Goal: Entertainment & Leisure: Browse casually

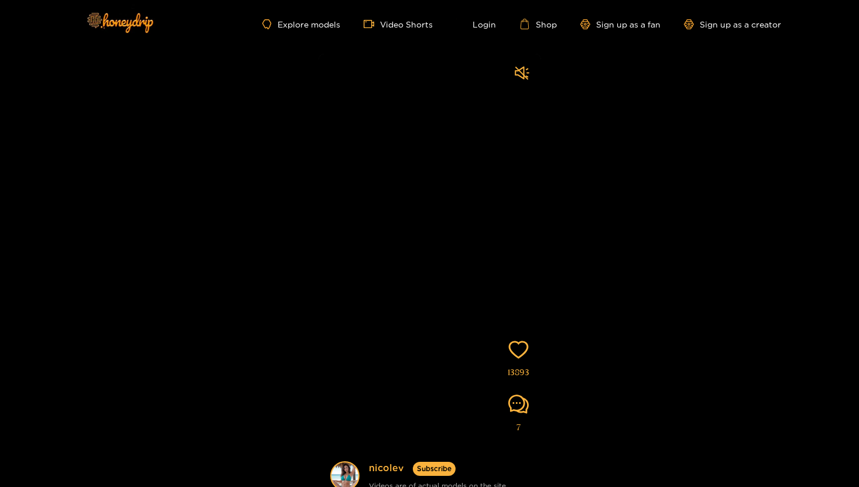
click at [523, 86] on video at bounding box center [430, 292] width 223 height 476
click at [523, 78] on icon "sound" at bounding box center [522, 72] width 14 height 13
click at [388, 25] on link "Video Shorts" at bounding box center [398, 24] width 69 height 11
click at [133, 21] on img at bounding box center [119, 22] width 82 height 49
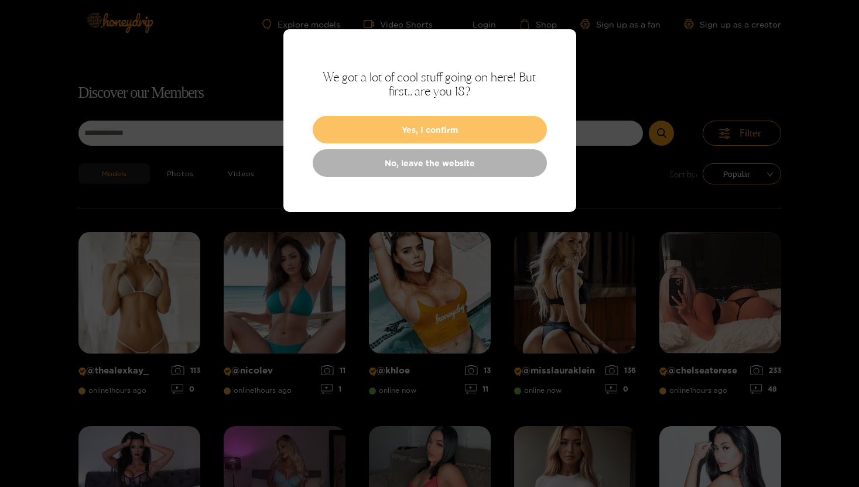
click at [430, 134] on button "Yes, I confirm" at bounding box center [430, 130] width 234 height 28
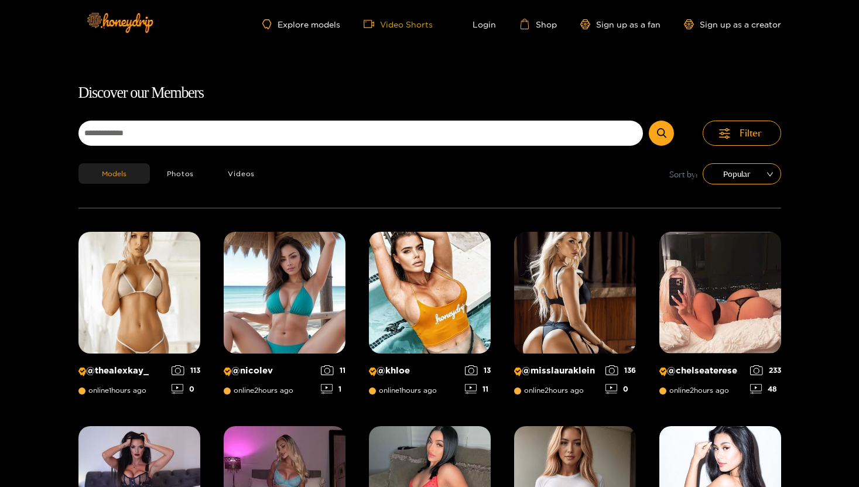
click at [377, 23] on span "video-camera" at bounding box center [372, 24] width 16 height 11
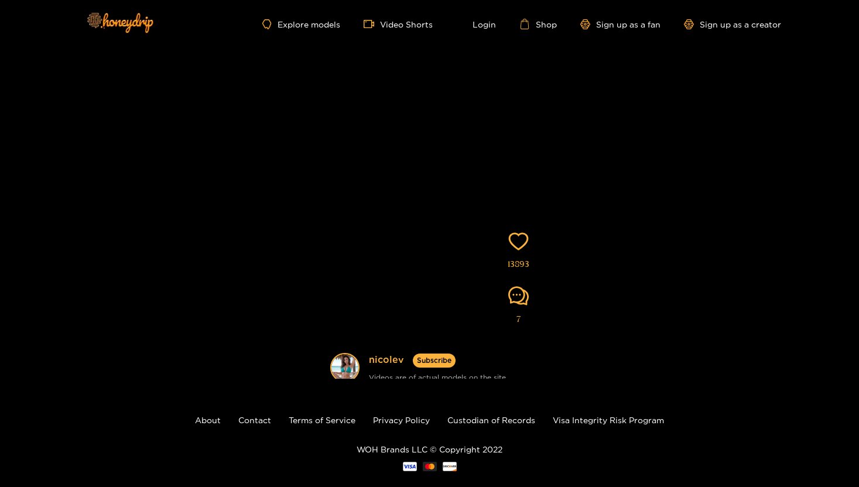
scroll to position [128, 0]
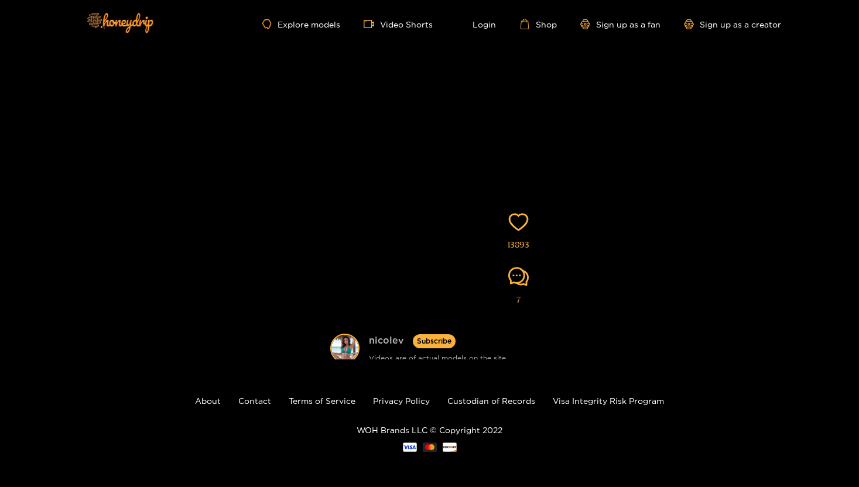
click at [385, 338] on link "nicolev" at bounding box center [386, 341] width 35 height 15
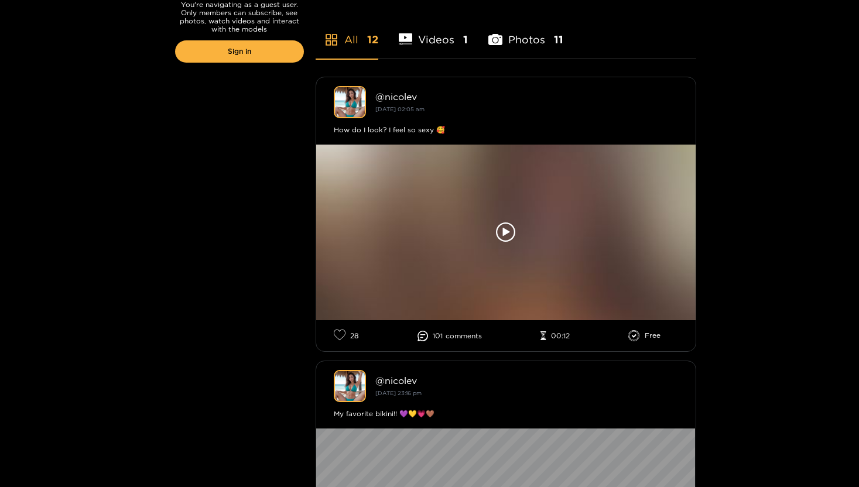
scroll to position [290, 0]
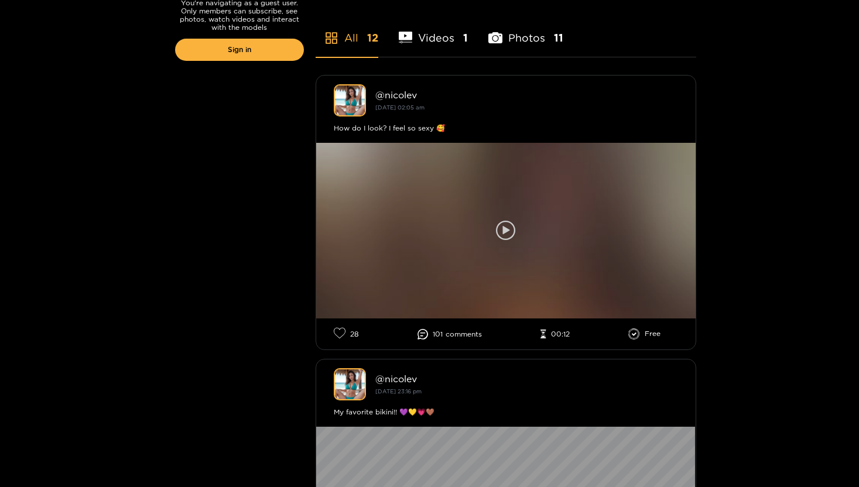
click at [496, 228] on icon at bounding box center [506, 231] width 20 height 20
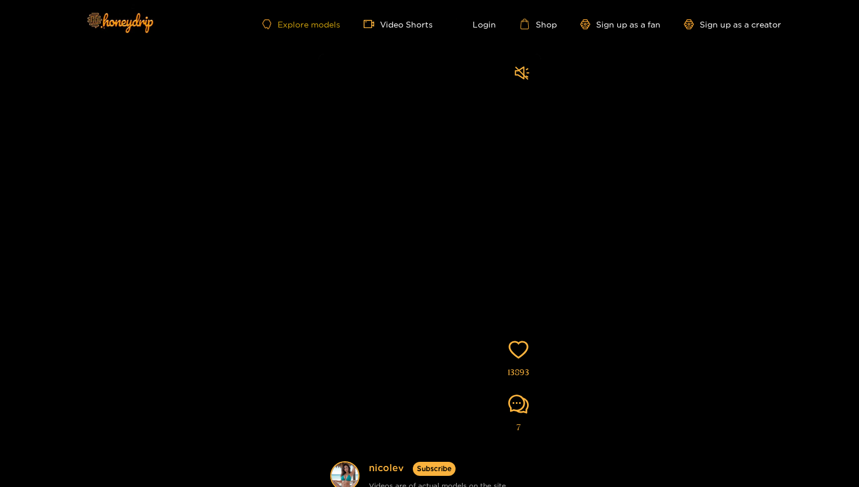
click at [305, 27] on link "Explore models" at bounding box center [300, 24] width 77 height 10
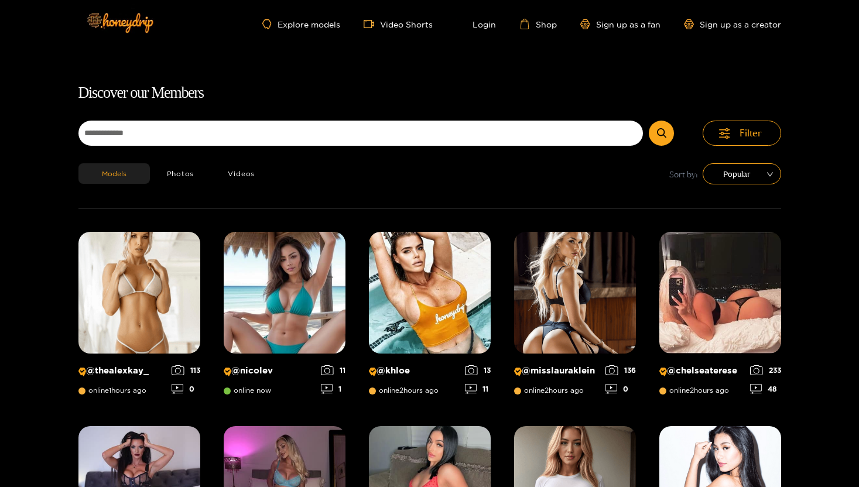
scroll to position [127, 0]
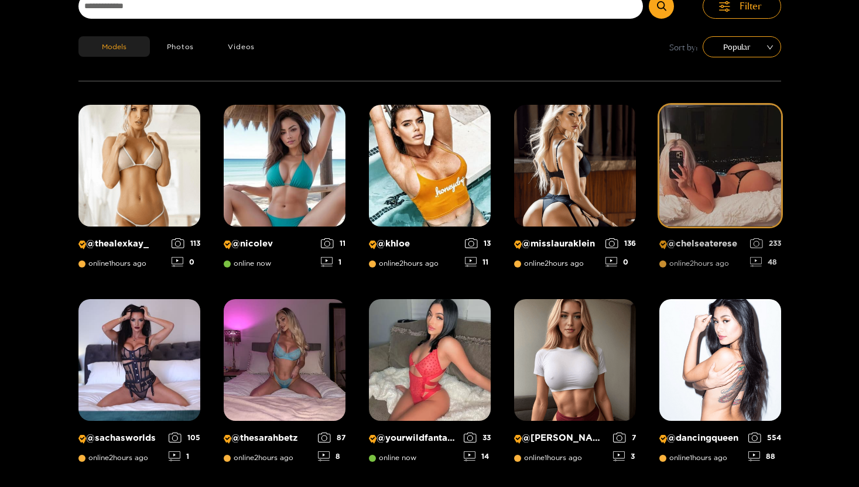
click at [691, 199] on img at bounding box center [720, 166] width 122 height 122
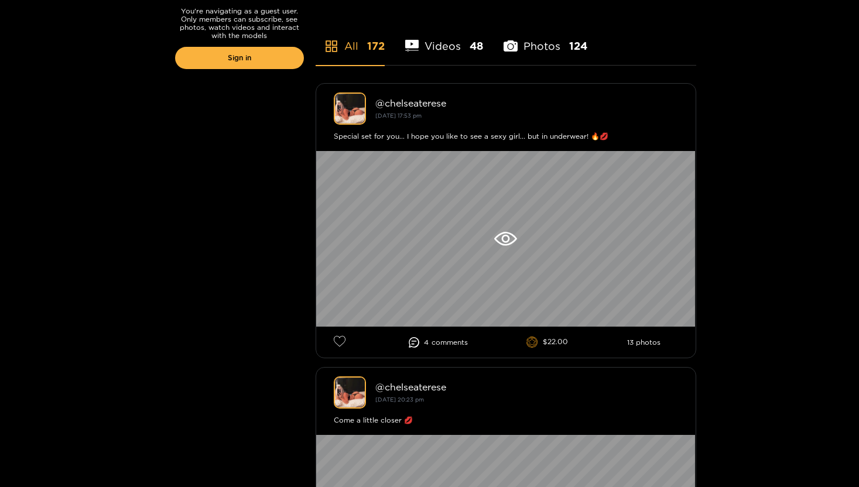
scroll to position [283, 0]
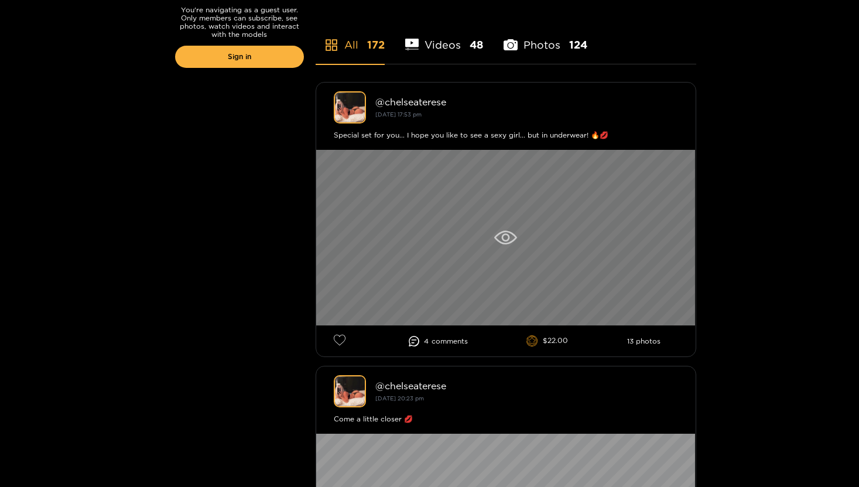
click at [478, 234] on div at bounding box center [505, 238] width 379 height 176
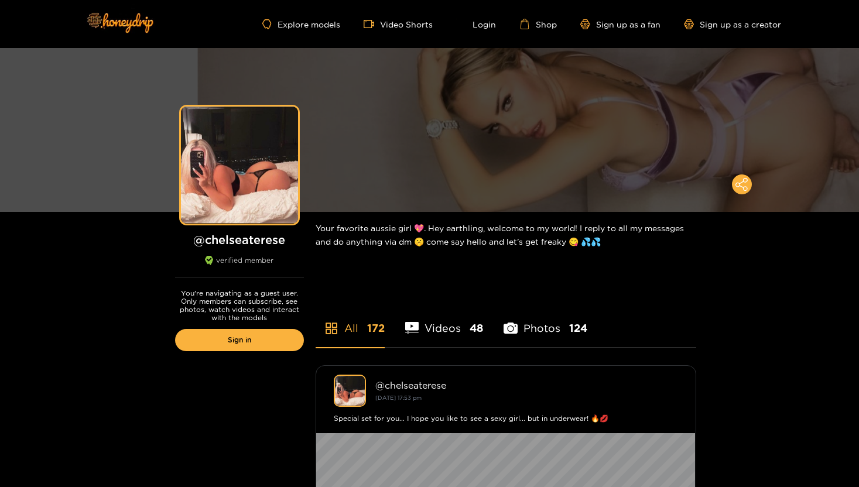
click at [441, 334] on li "Videos 48" at bounding box center [444, 321] width 78 height 53
